Goal: Transaction & Acquisition: Purchase product/service

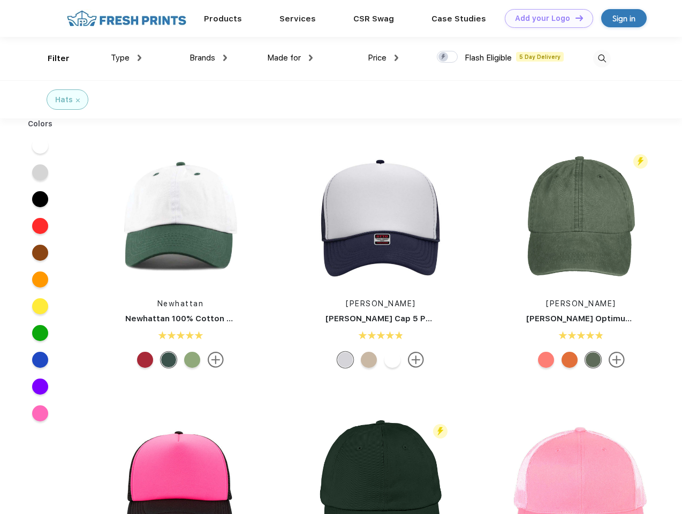
scroll to position [1, 0]
click at [545, 18] on link "Add your Logo Design Tool" at bounding box center [549, 18] width 88 height 19
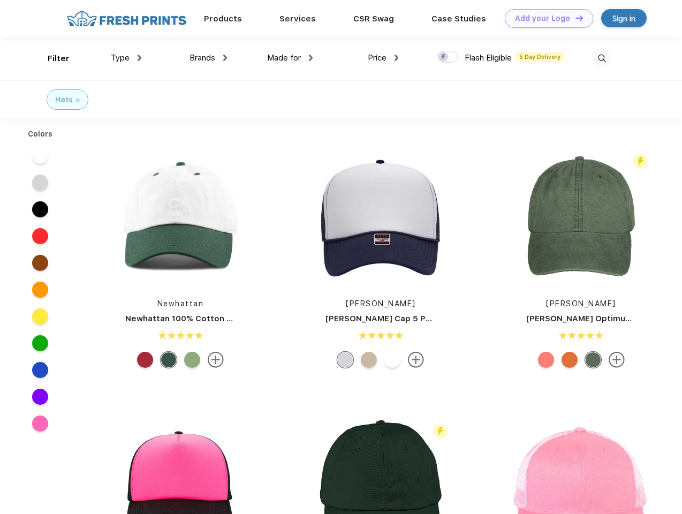
click at [0, 0] on div "Design Tool" at bounding box center [0, 0] width 0 height 0
click at [575, 18] on link "Add your Logo Design Tool" at bounding box center [549, 18] width 88 height 19
click at [51, 58] on div "Filter" at bounding box center [59, 58] width 22 height 12
click at [126, 58] on span "Type" at bounding box center [120, 58] width 19 height 10
click at [208, 58] on span "Brands" at bounding box center [203, 58] width 26 height 10
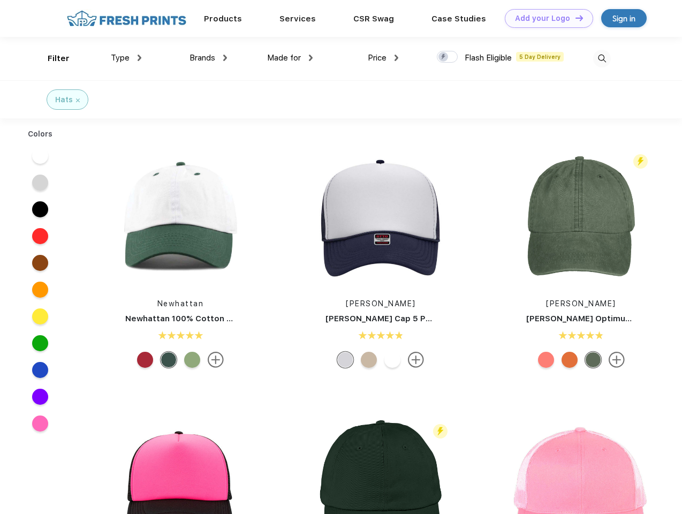
click at [290, 58] on span "Made for" at bounding box center [284, 58] width 34 height 10
click at [384, 58] on span "Price" at bounding box center [377, 58] width 19 height 10
click at [448, 57] on div at bounding box center [447, 57] width 21 height 12
click at [444, 57] on input "checkbox" at bounding box center [440, 53] width 7 height 7
click at [602, 58] on img at bounding box center [603, 59] width 18 height 18
